Goal: Information Seeking & Learning: Learn about a topic

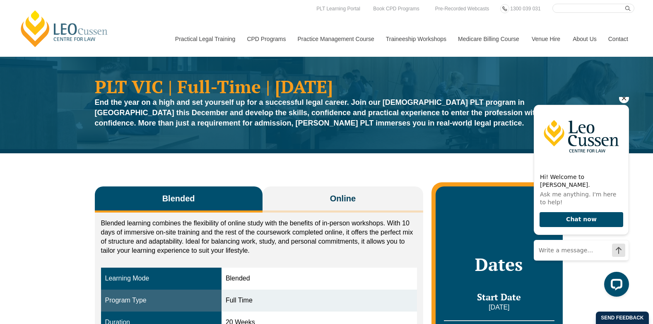
click at [626, 103] on icon "Hide greeting" at bounding box center [624, 98] width 10 height 10
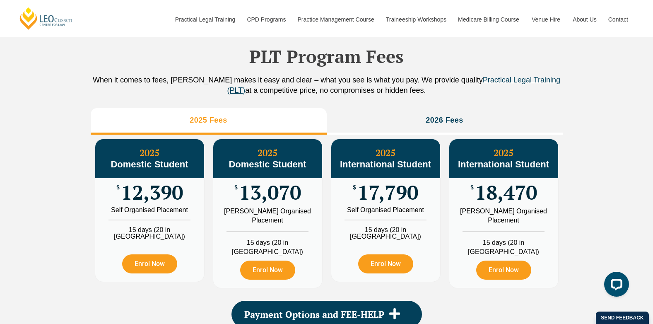
scroll to position [961, 0]
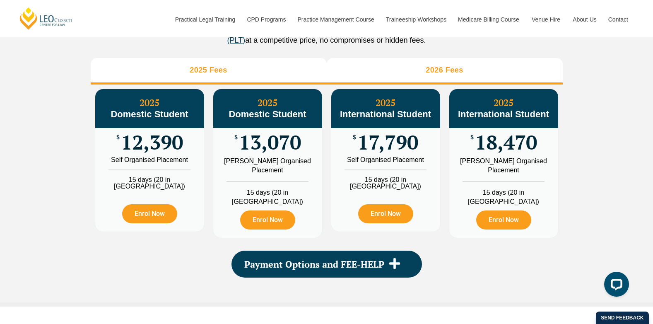
click at [377, 84] on li "2026 Fees" at bounding box center [445, 71] width 236 height 26
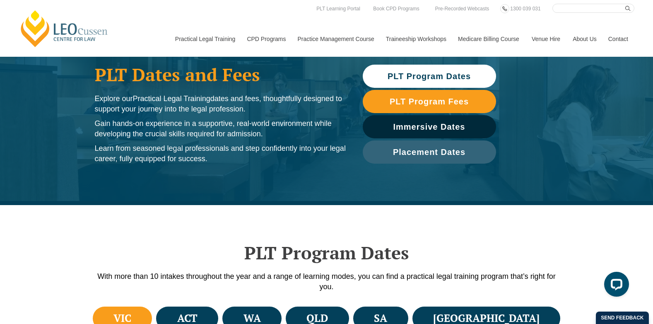
scroll to position [9, 0]
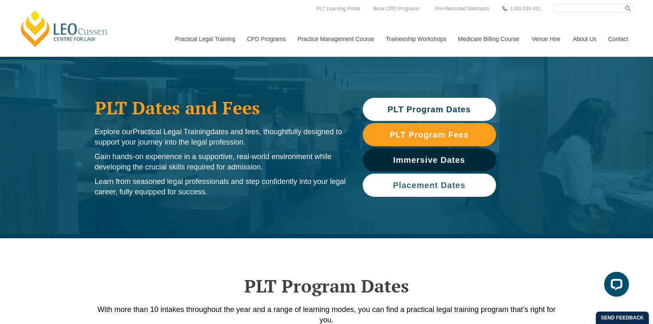
click at [418, 179] on link "Placement Dates" at bounding box center [429, 184] width 133 height 23
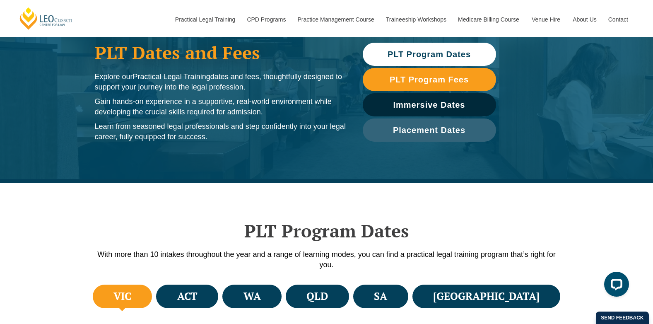
scroll to position [43, 0]
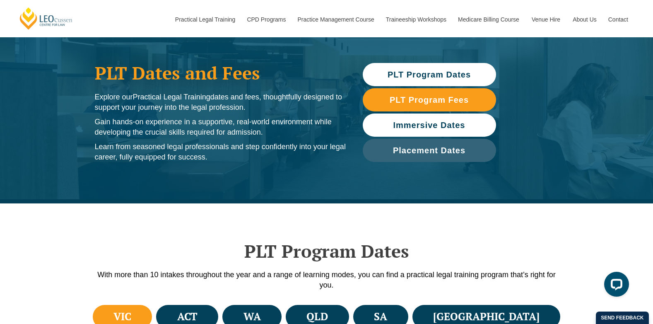
click at [420, 126] on span "Immersive Dates" at bounding box center [429, 125] width 72 height 8
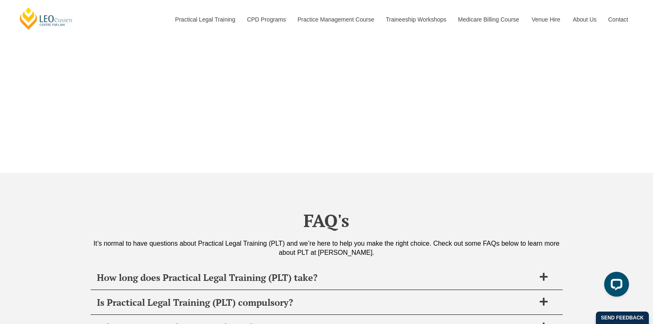
scroll to position [3089, 0]
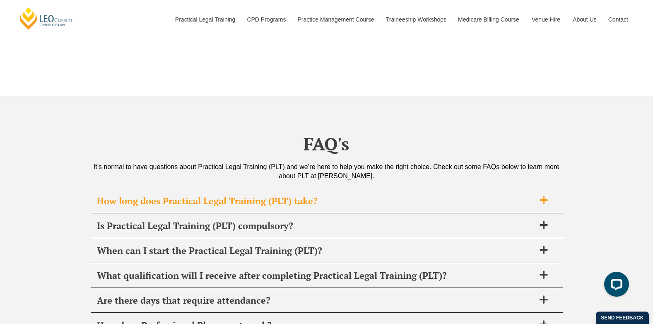
click at [543, 196] on icon at bounding box center [543, 200] width 8 height 8
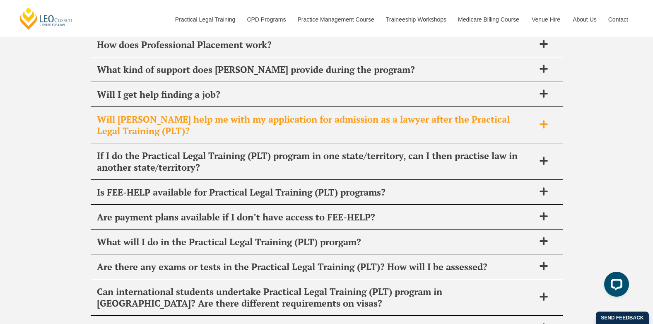
scroll to position [3462, 0]
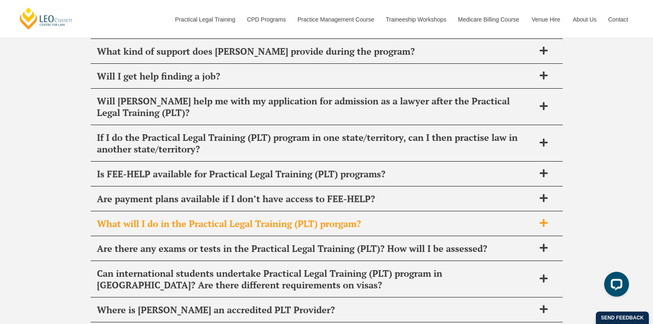
click at [546, 219] on icon at bounding box center [543, 223] width 8 height 8
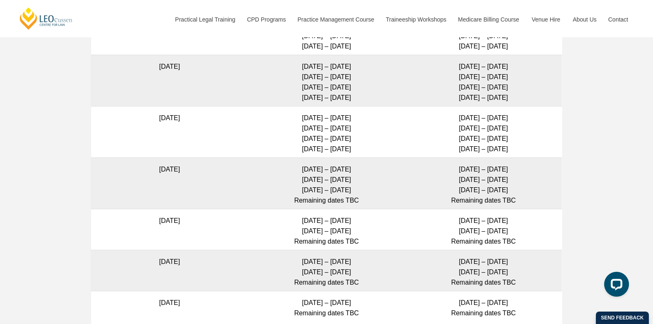
scroll to position [2519, 0]
